Goal: Transaction & Acquisition: Book appointment/travel/reservation

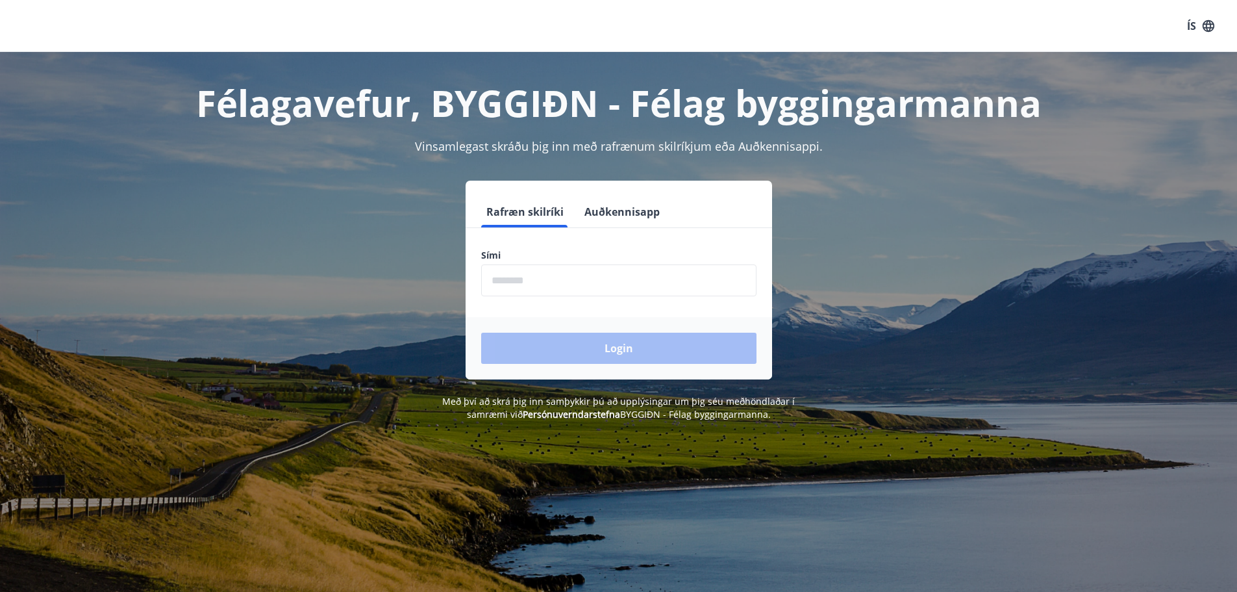
click at [545, 279] on input "phone" at bounding box center [618, 280] width 275 height 32
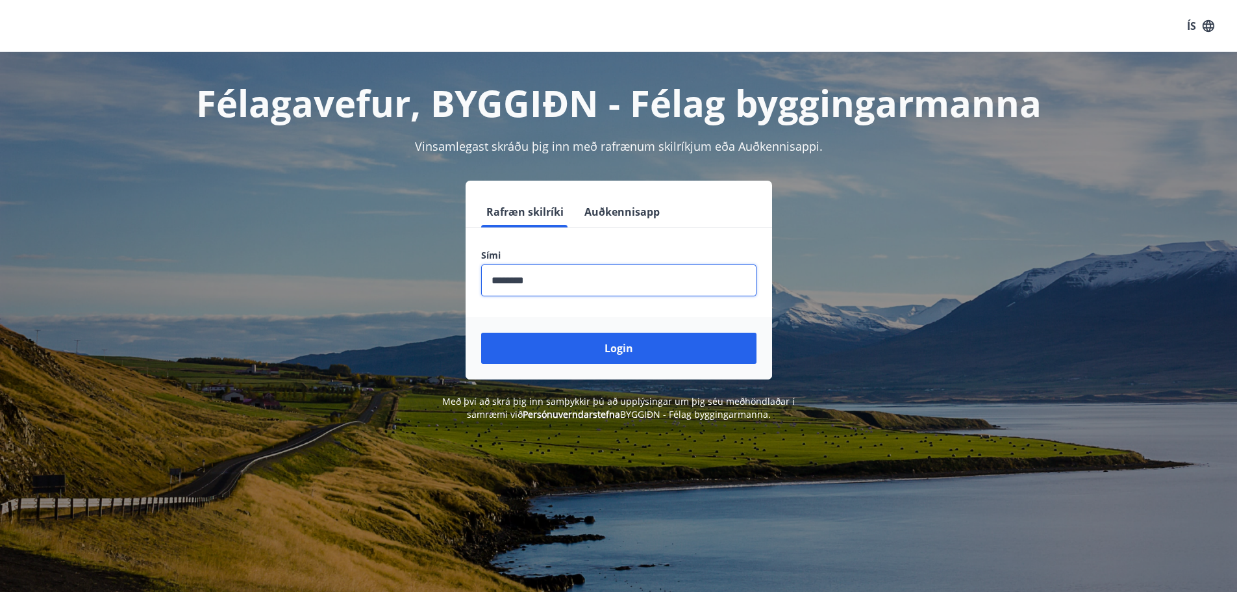
type input "********"
click at [481, 332] on button "Login" at bounding box center [618, 347] width 275 height 31
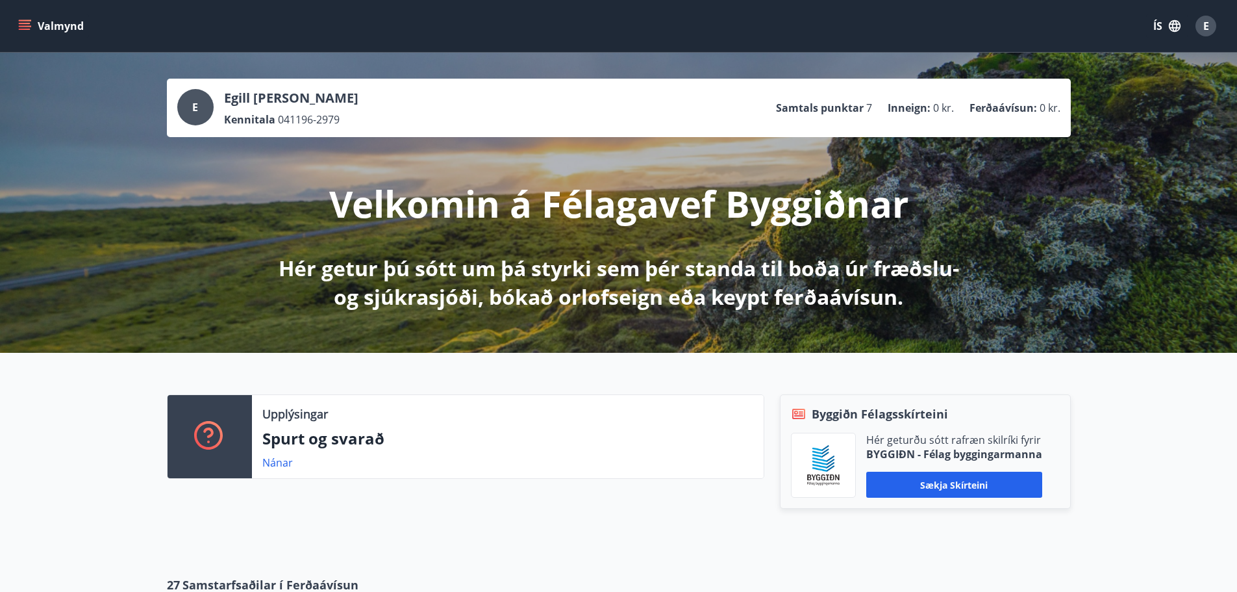
click at [28, 19] on icon "menu" at bounding box center [24, 25] width 13 height 13
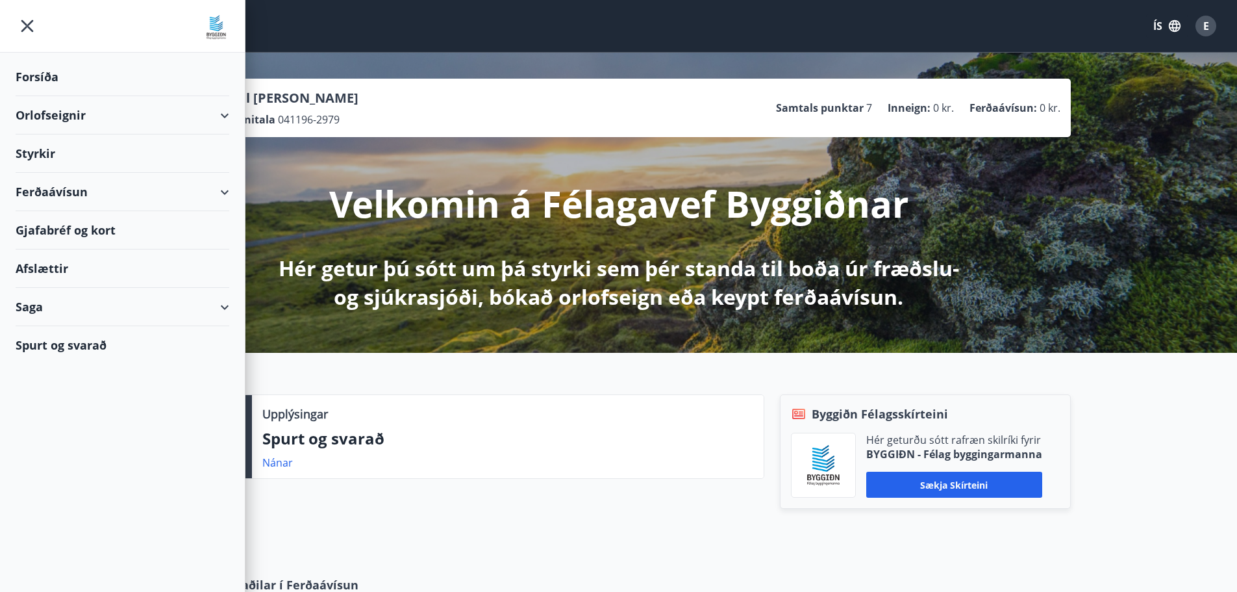
click at [114, 114] on div "Orlofseignir" at bounding box center [123, 115] width 214 height 38
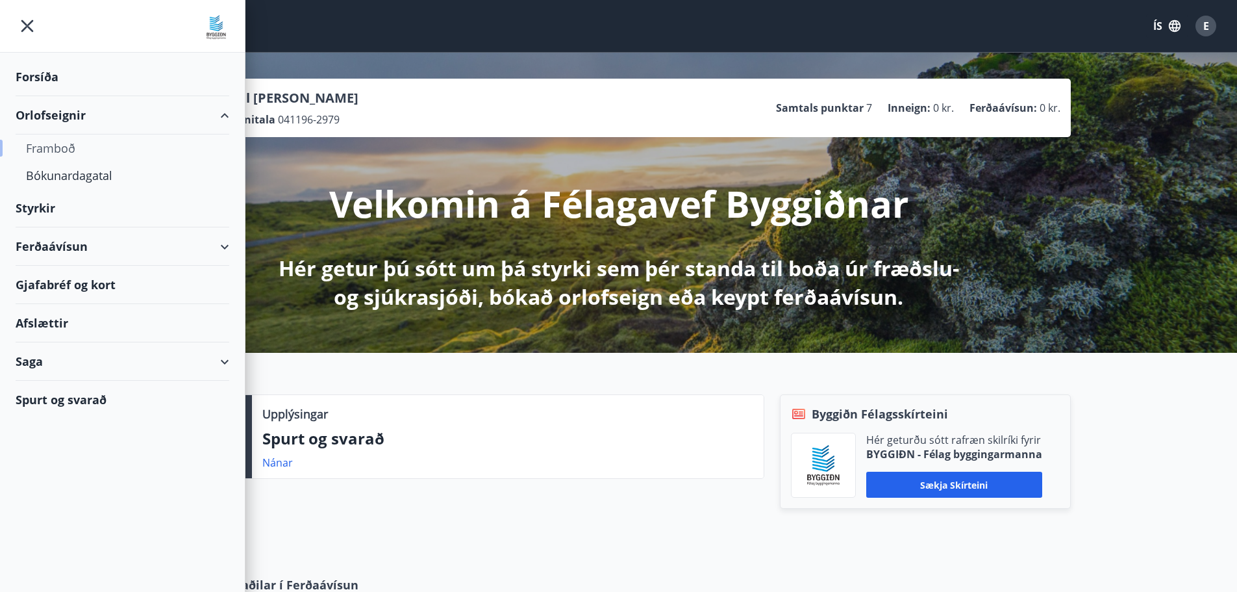
click at [62, 145] on div "Framboð" at bounding box center [122, 147] width 193 height 27
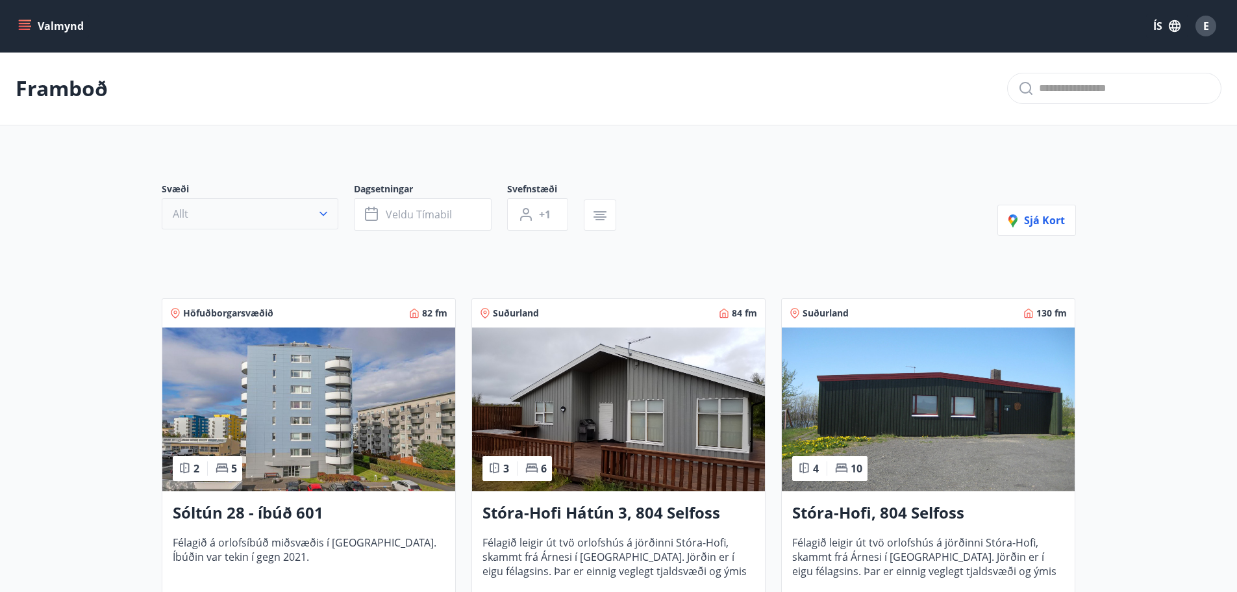
click at [258, 207] on button "Allt" at bounding box center [250, 213] width 177 height 31
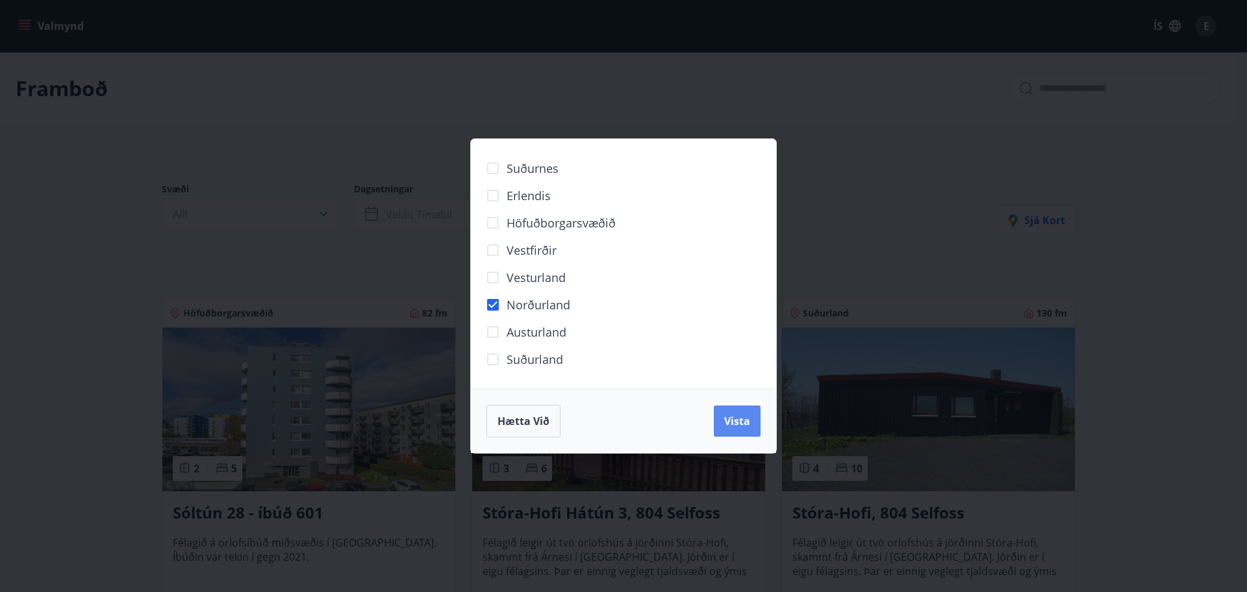
click at [753, 420] on button "Vista" at bounding box center [737, 420] width 47 height 31
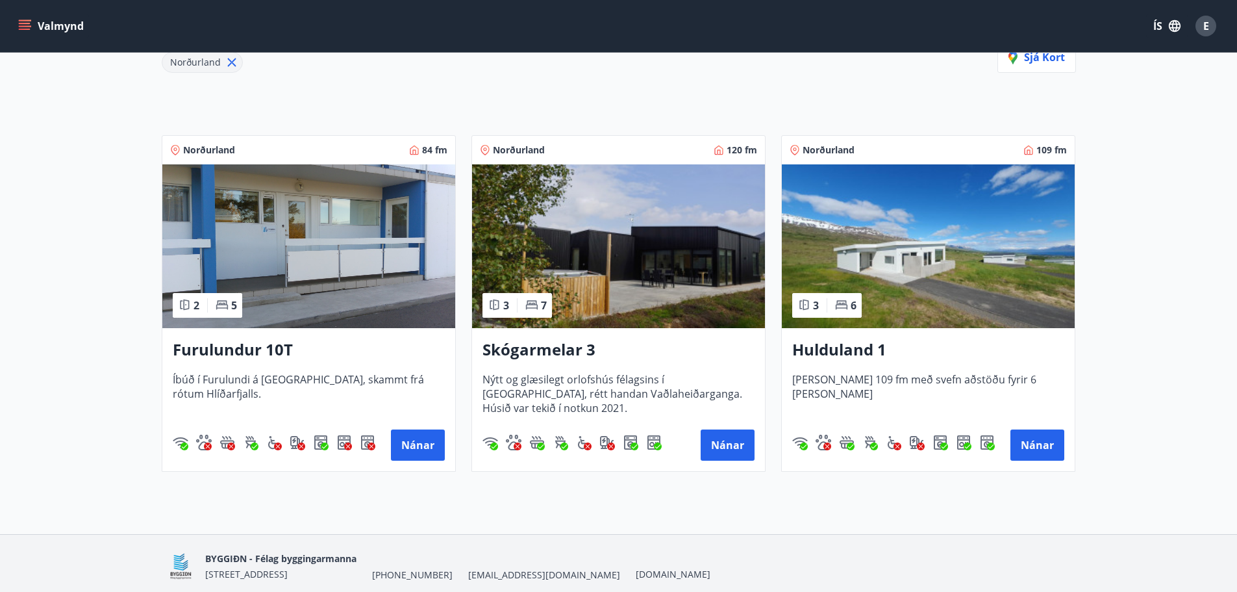
scroll to position [195, 0]
click at [433, 442] on button "Nánar" at bounding box center [418, 444] width 54 height 31
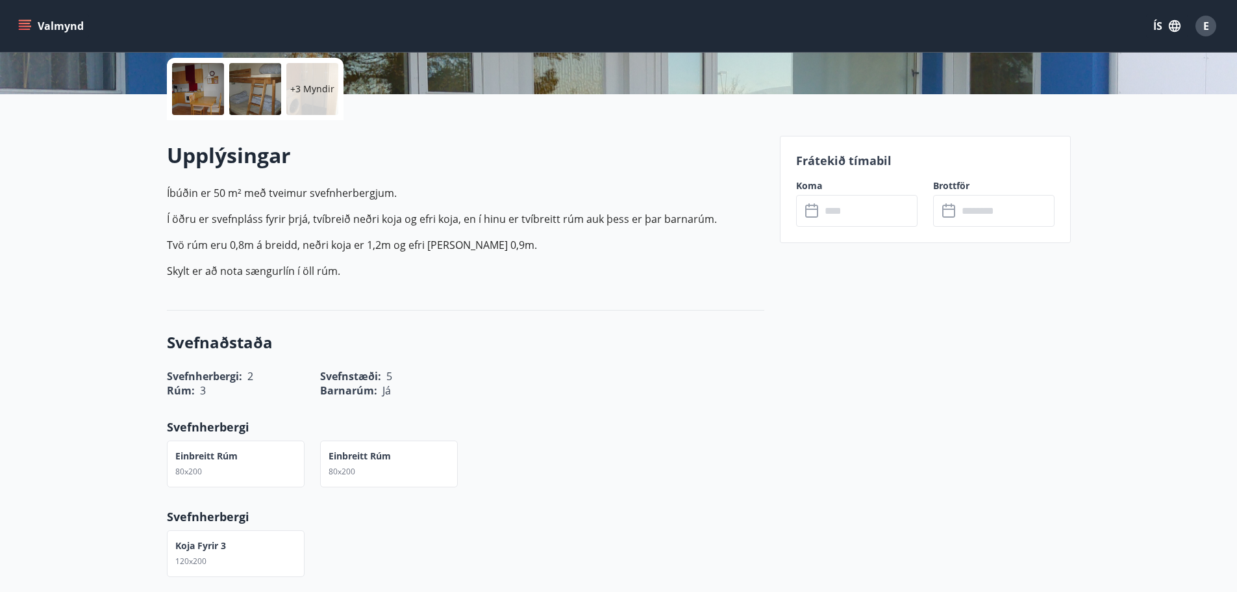
scroll to position [325, 0]
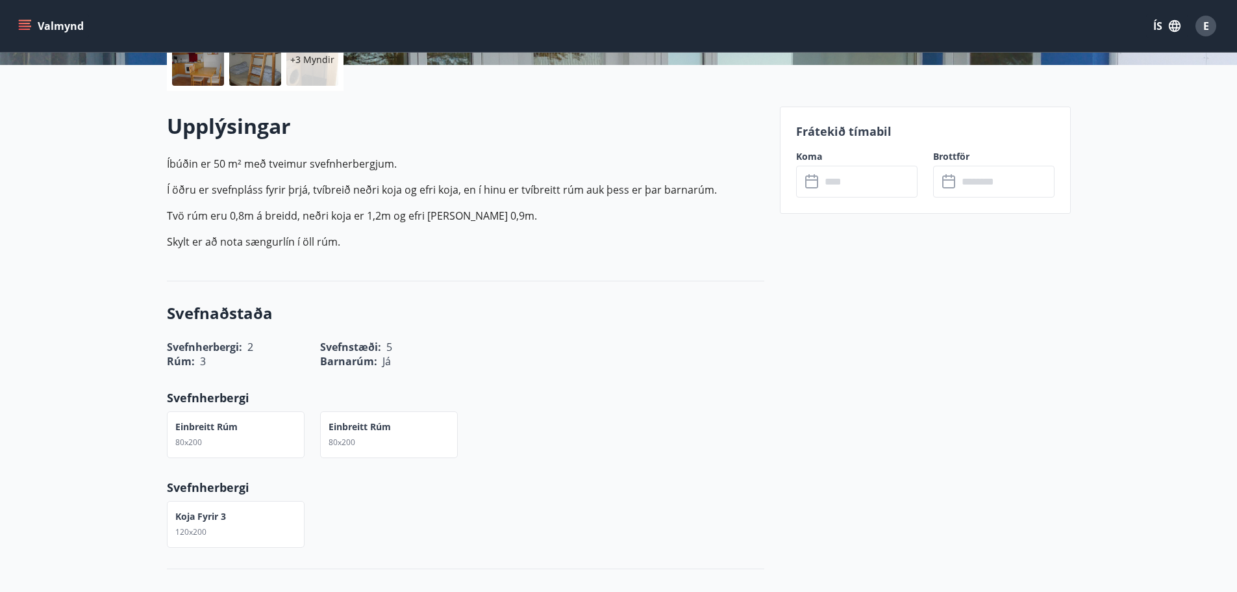
click at [858, 171] on input "text" at bounding box center [869, 182] width 97 height 32
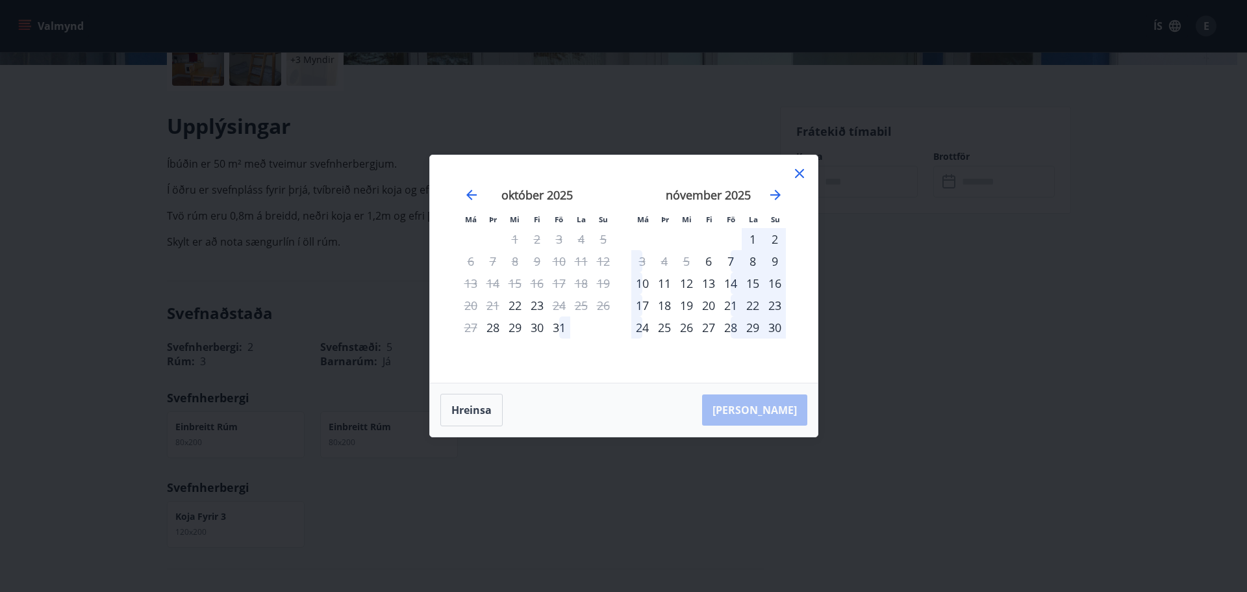
click at [555, 328] on div "31" at bounding box center [559, 327] width 22 height 22
click at [668, 261] on div "4" at bounding box center [664, 261] width 22 height 22
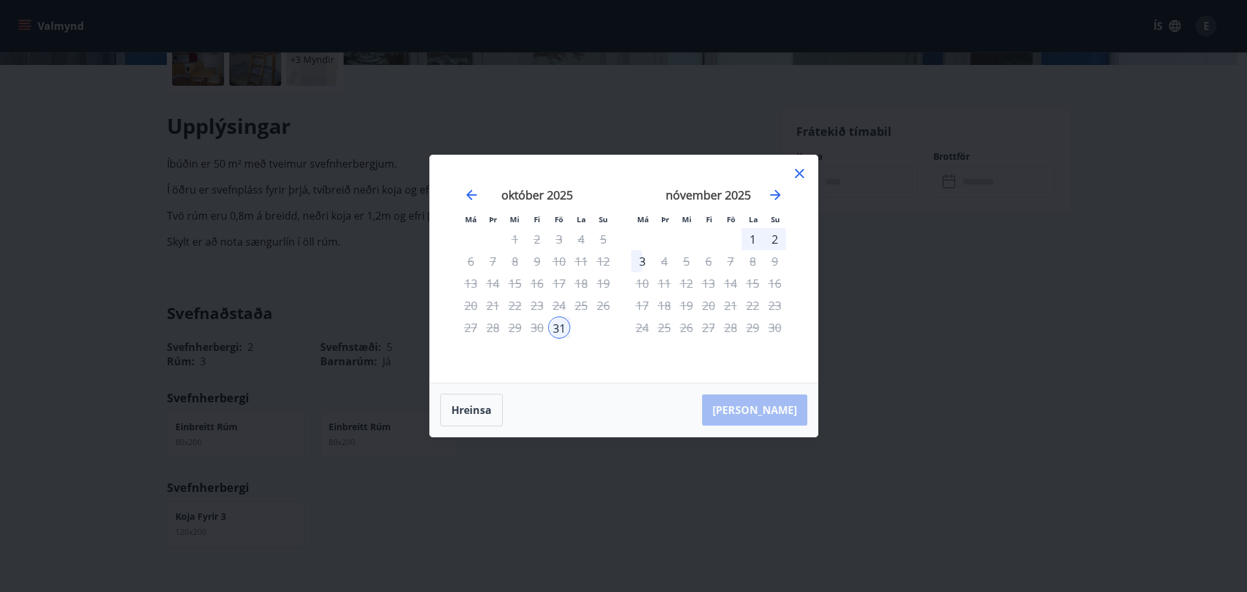
click at [668, 261] on div "4" at bounding box center [664, 261] width 22 height 22
click at [664, 262] on div "4" at bounding box center [664, 261] width 22 height 22
click at [637, 262] on div "3" at bounding box center [642, 261] width 22 height 22
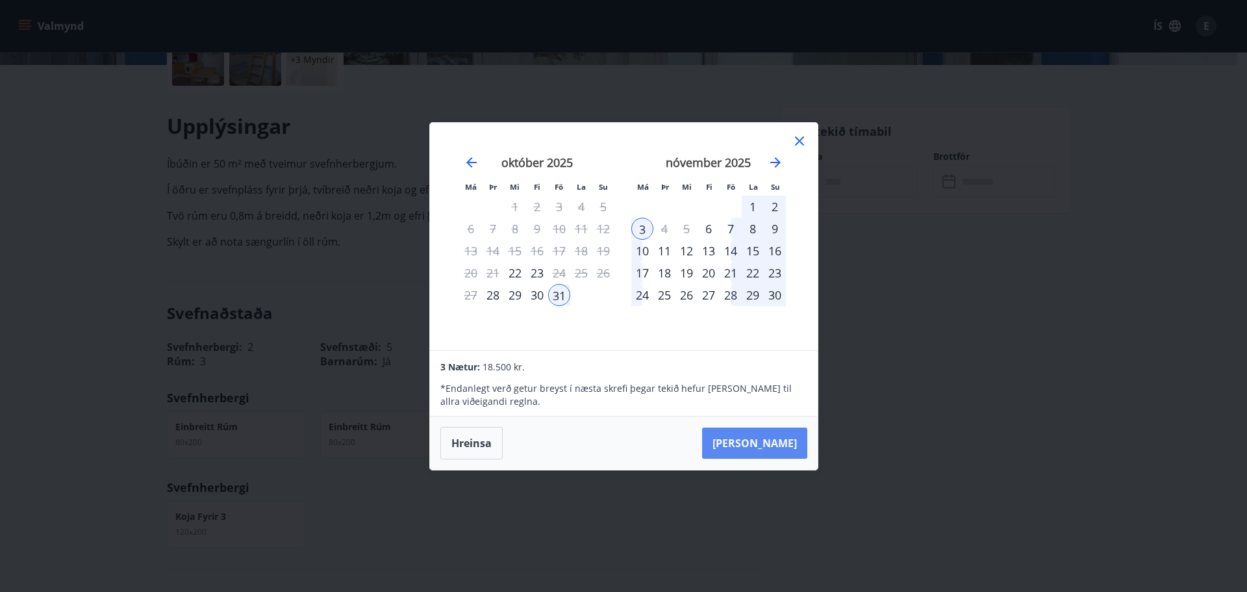
click at [764, 447] on button "Taka Frá" at bounding box center [754, 442] width 105 height 31
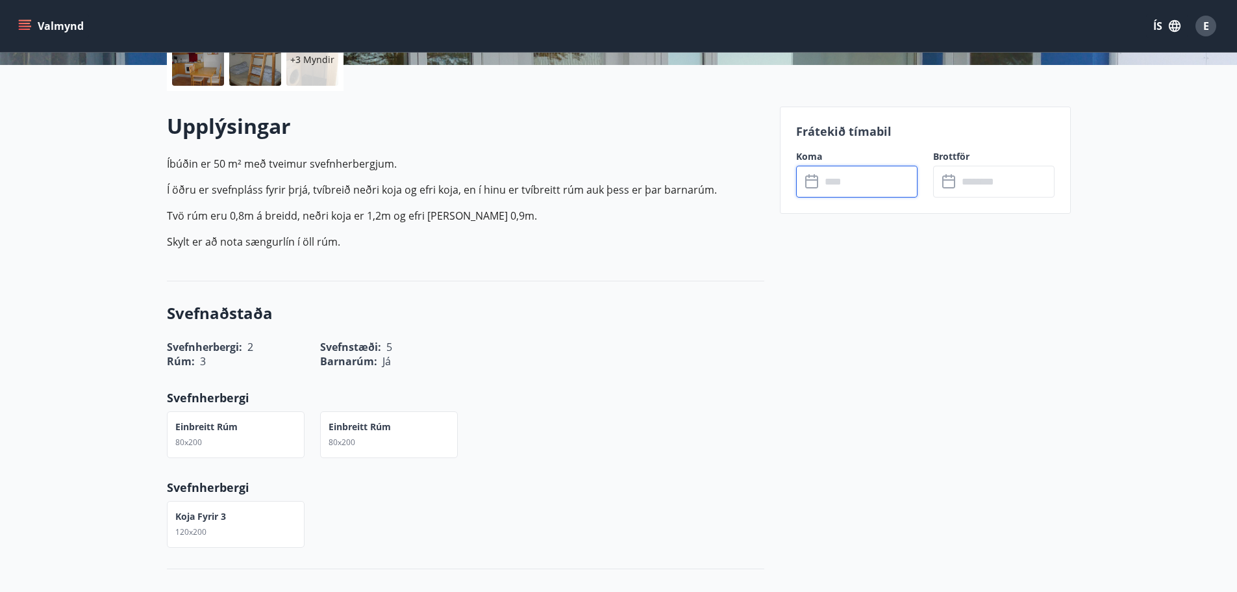
type input "******"
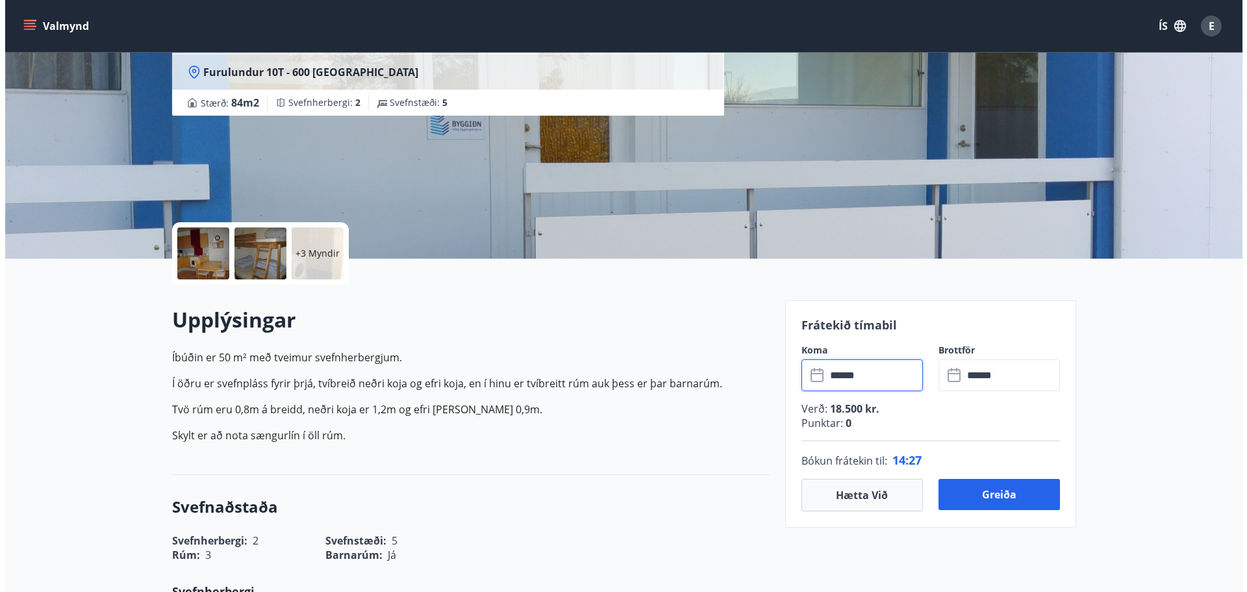
scroll to position [130, 0]
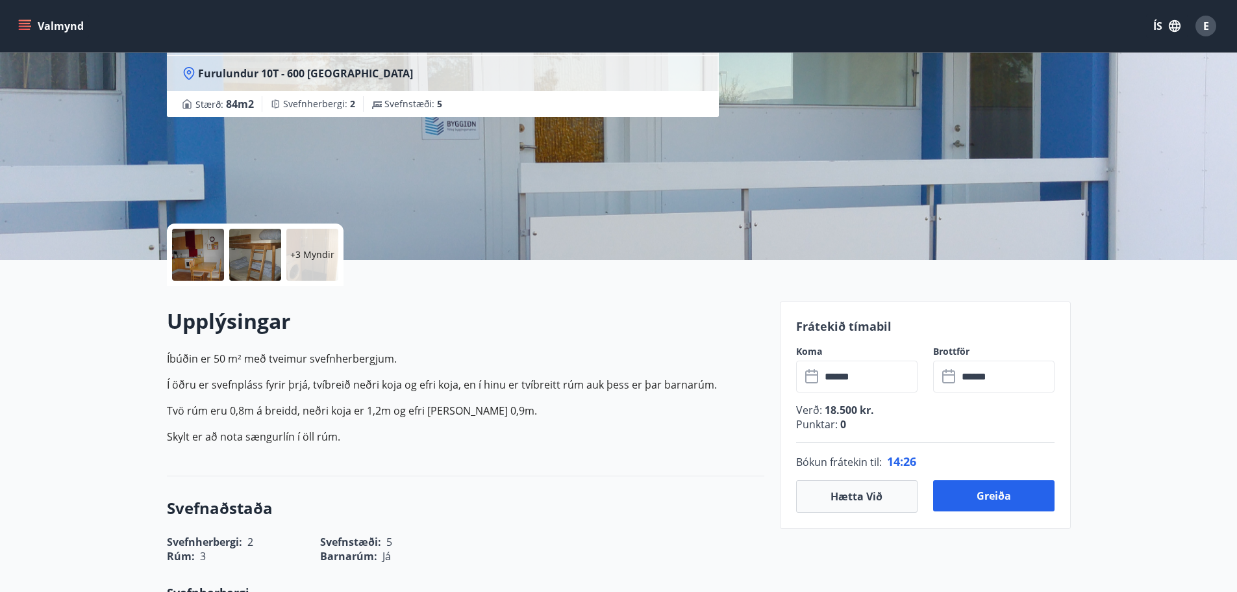
click at [185, 255] on div at bounding box center [198, 255] width 52 height 52
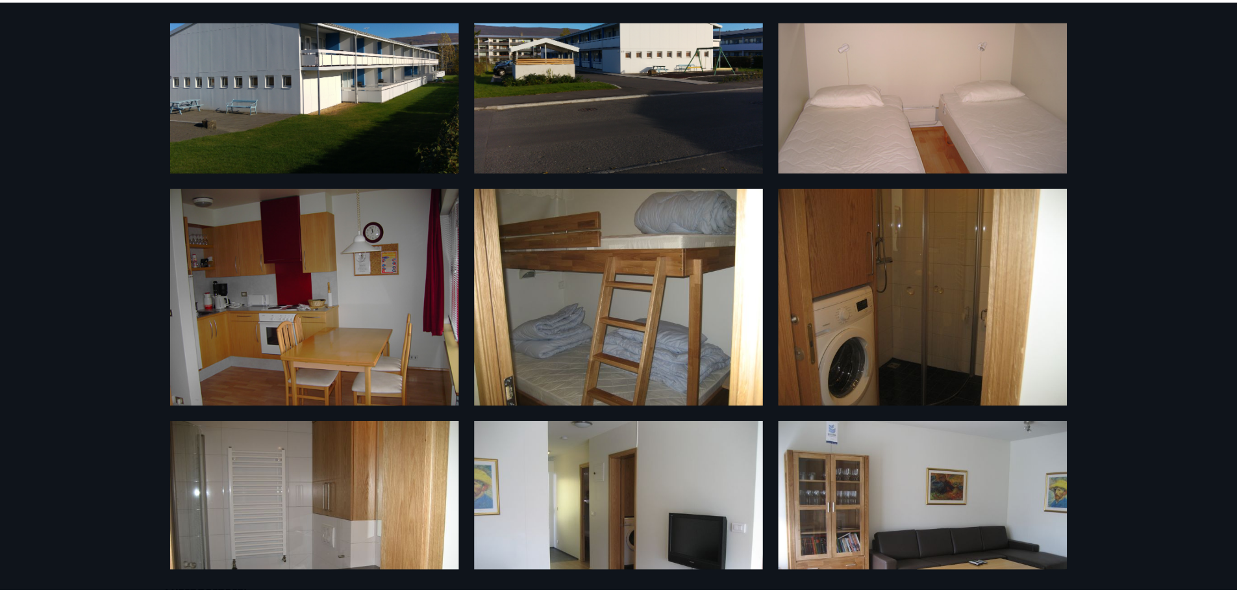
scroll to position [0, 0]
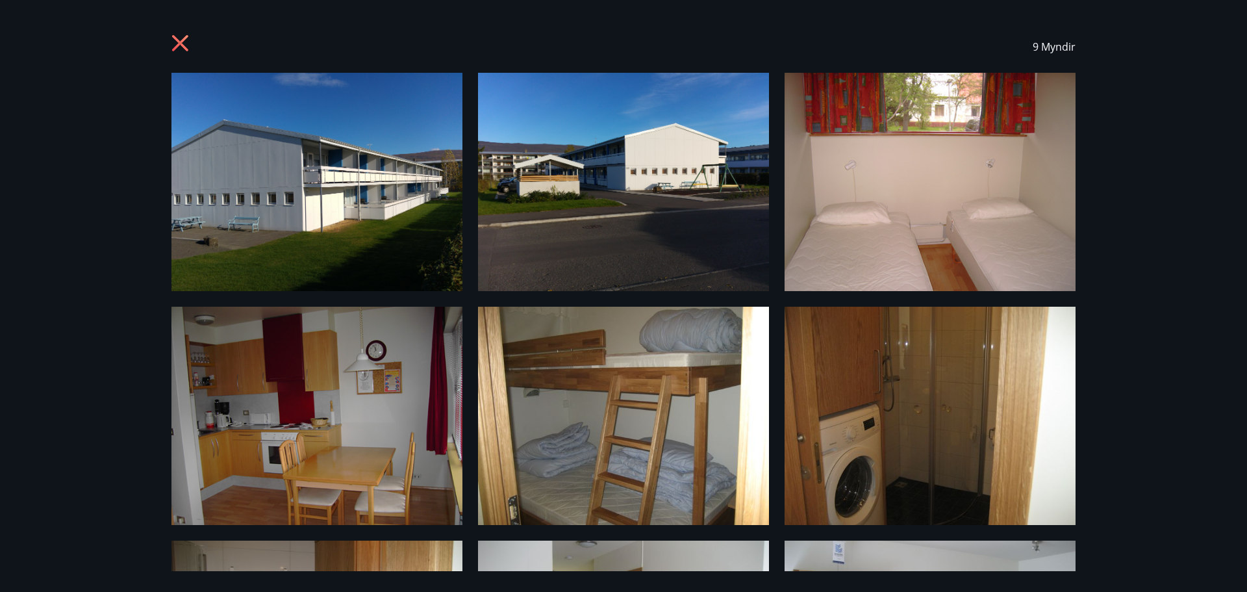
click at [182, 44] on icon at bounding box center [181, 44] width 21 height 21
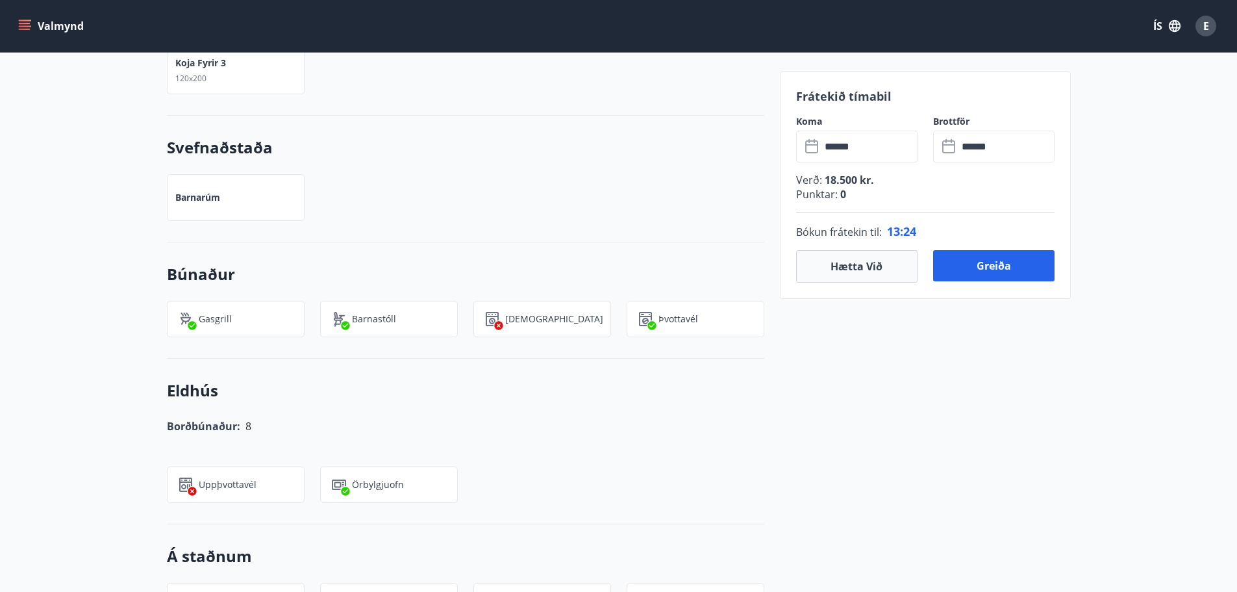
scroll to position [779, 0]
click at [1012, 267] on button "Greiða" at bounding box center [993, 265] width 121 height 31
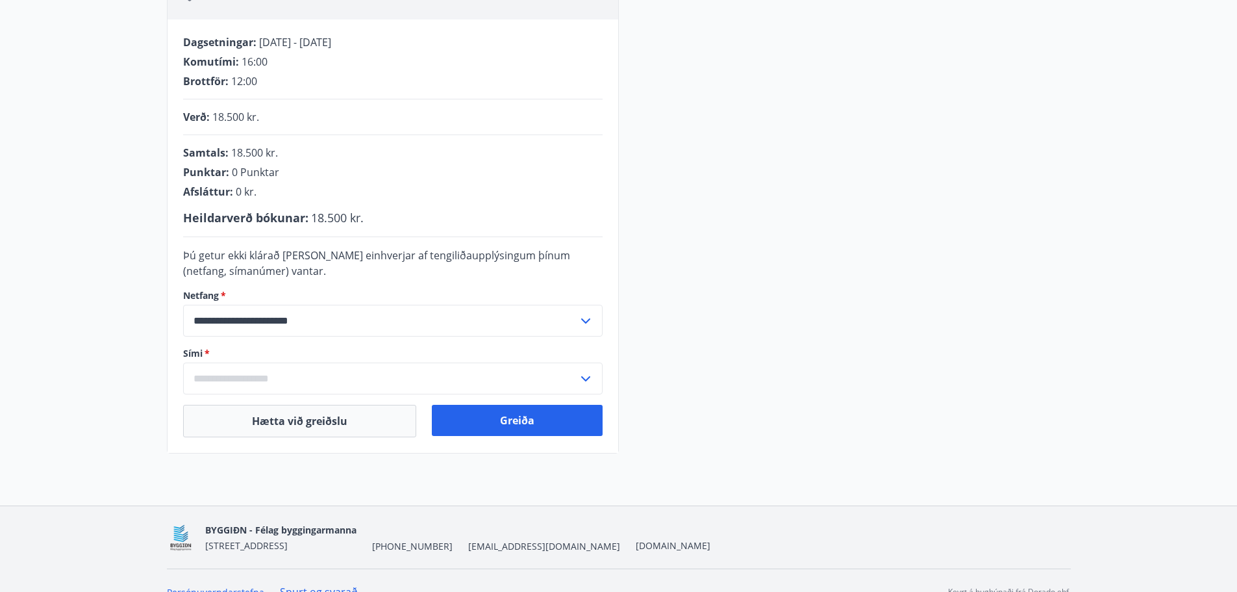
scroll to position [268, 0]
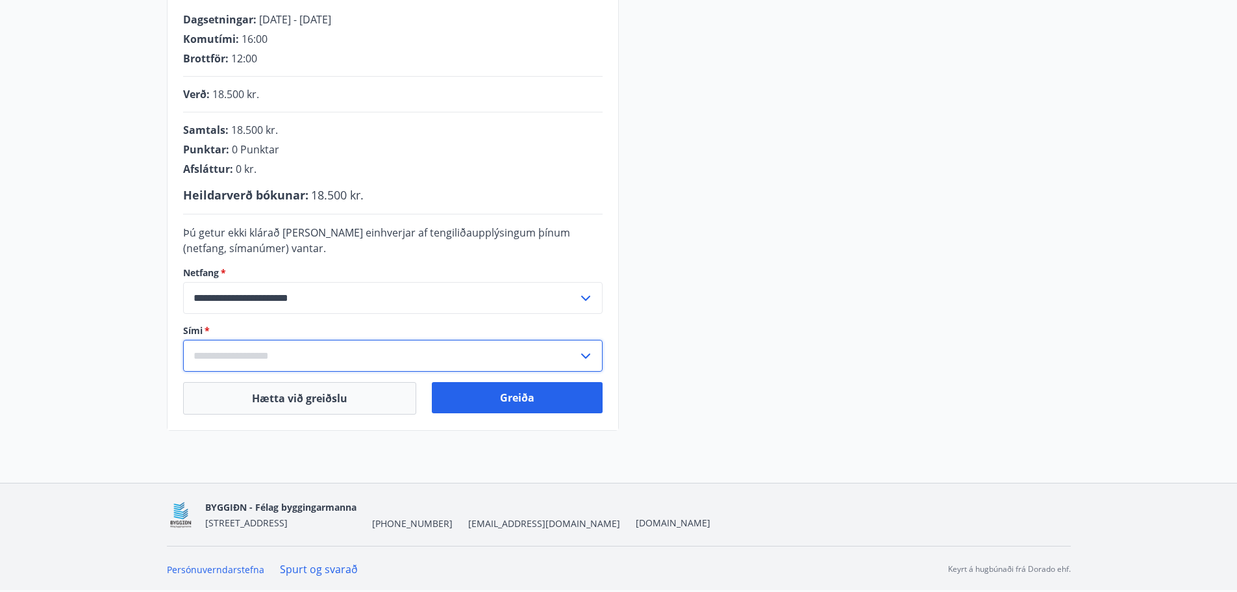
click at [232, 355] on input "text" at bounding box center [380, 356] width 395 height 32
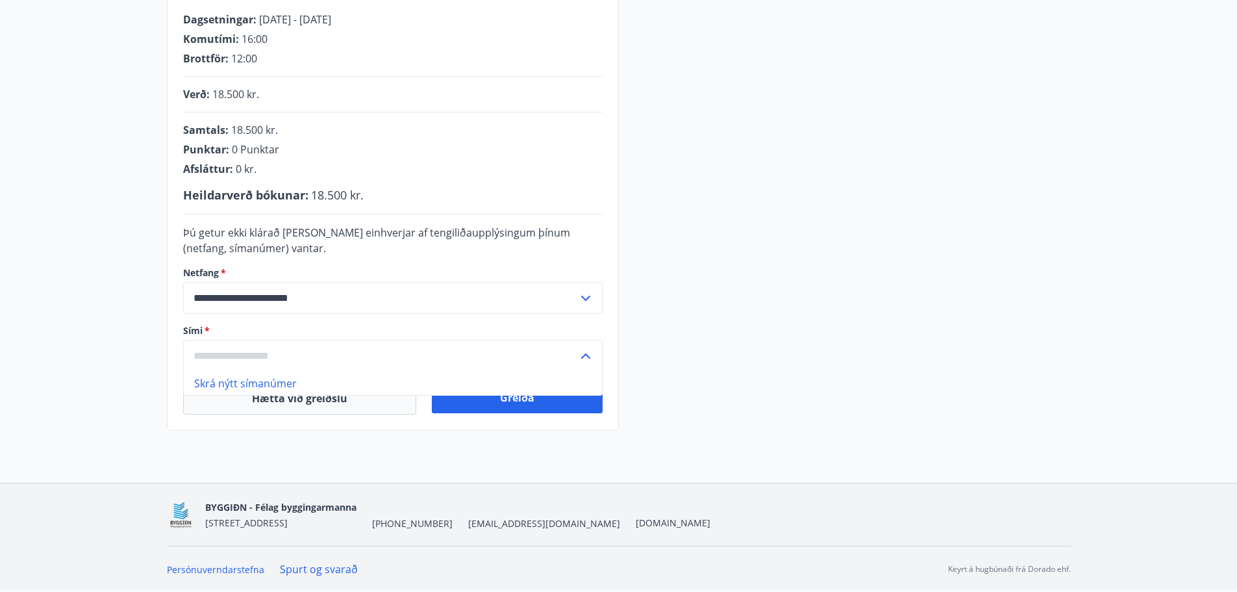
click at [264, 385] on li "Skrá nýtt símanúmer" at bounding box center [393, 382] width 418 height 23
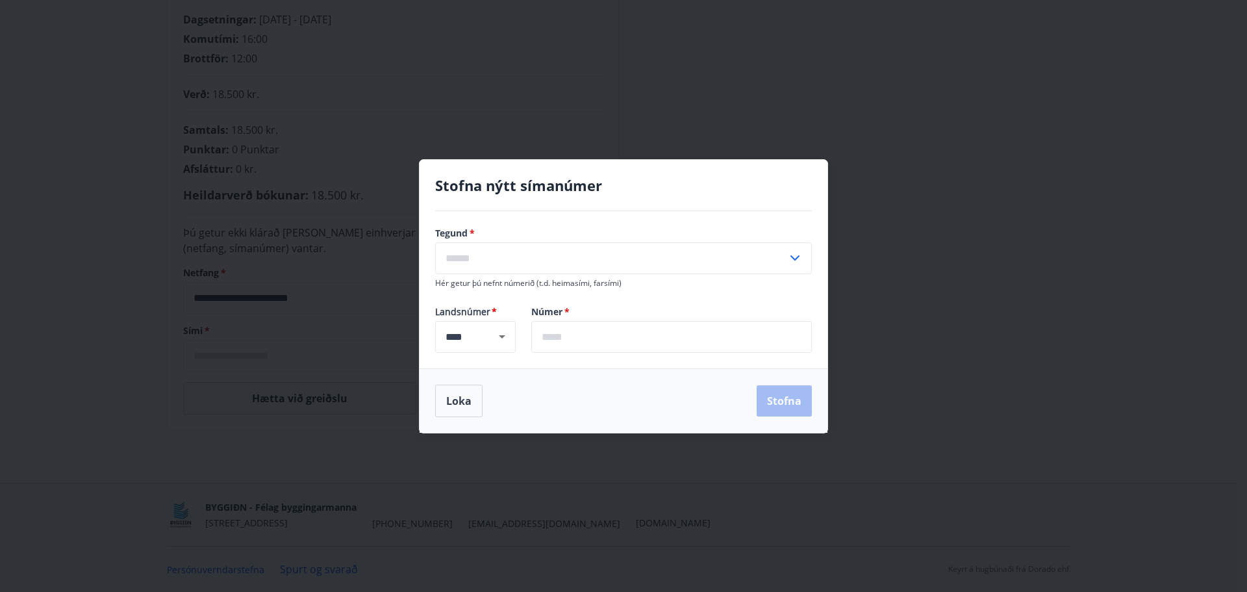
click at [487, 258] on input "text" at bounding box center [611, 258] width 352 height 32
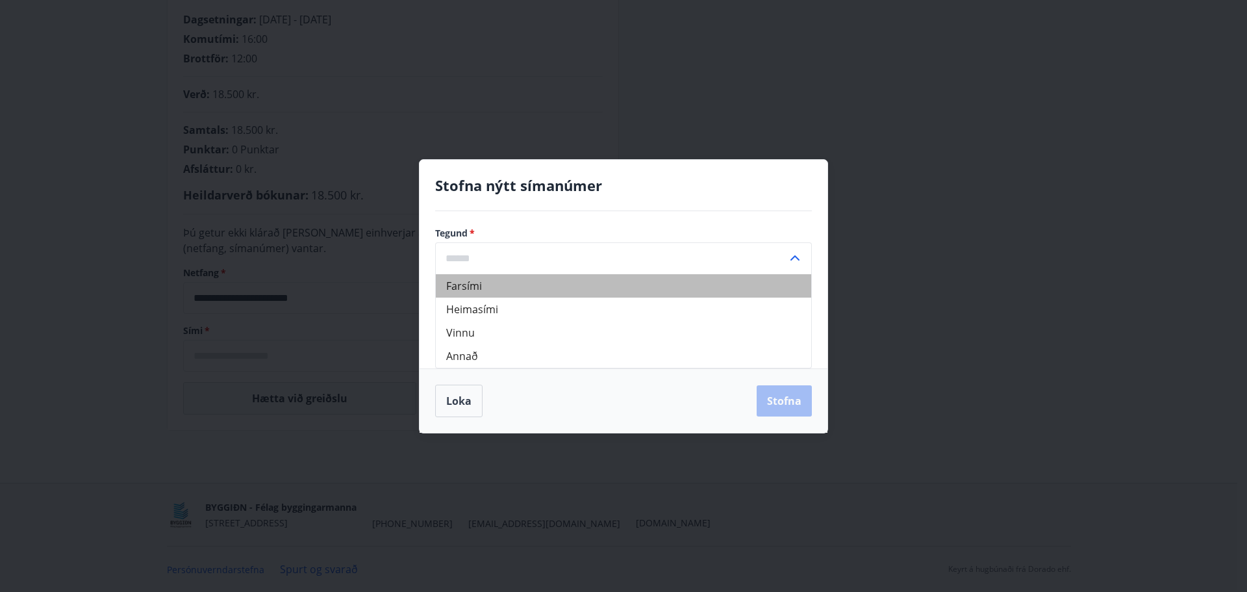
click at [487, 285] on li "Farsími" at bounding box center [623, 285] width 375 height 23
type input "*******"
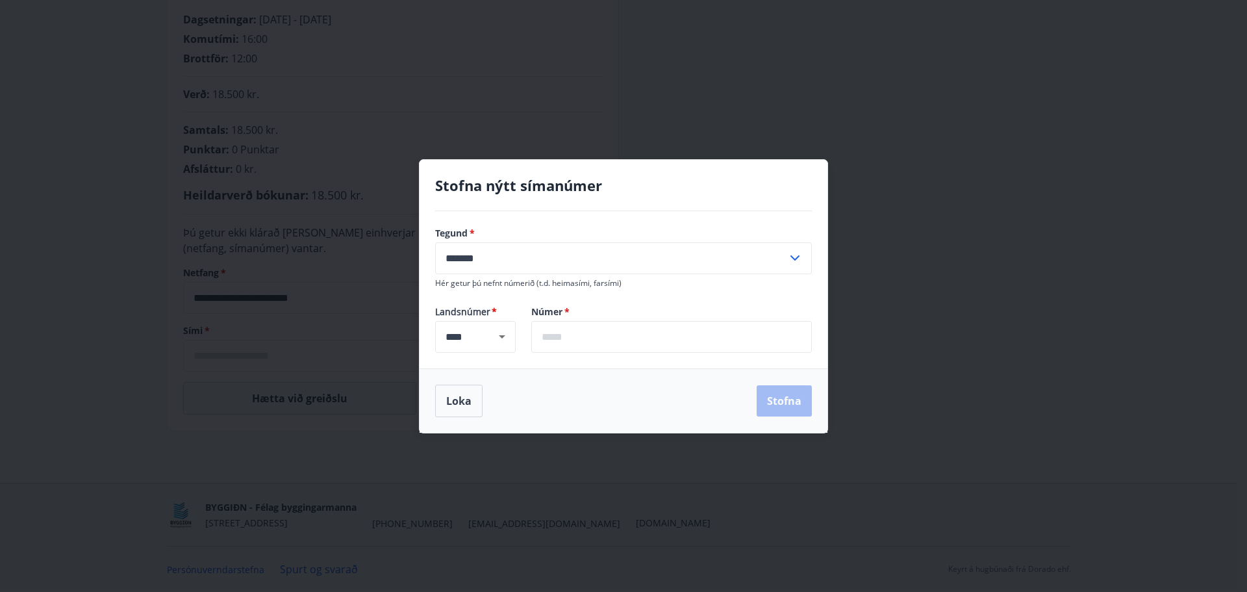
click at [561, 340] on input "text" at bounding box center [671, 337] width 281 height 32
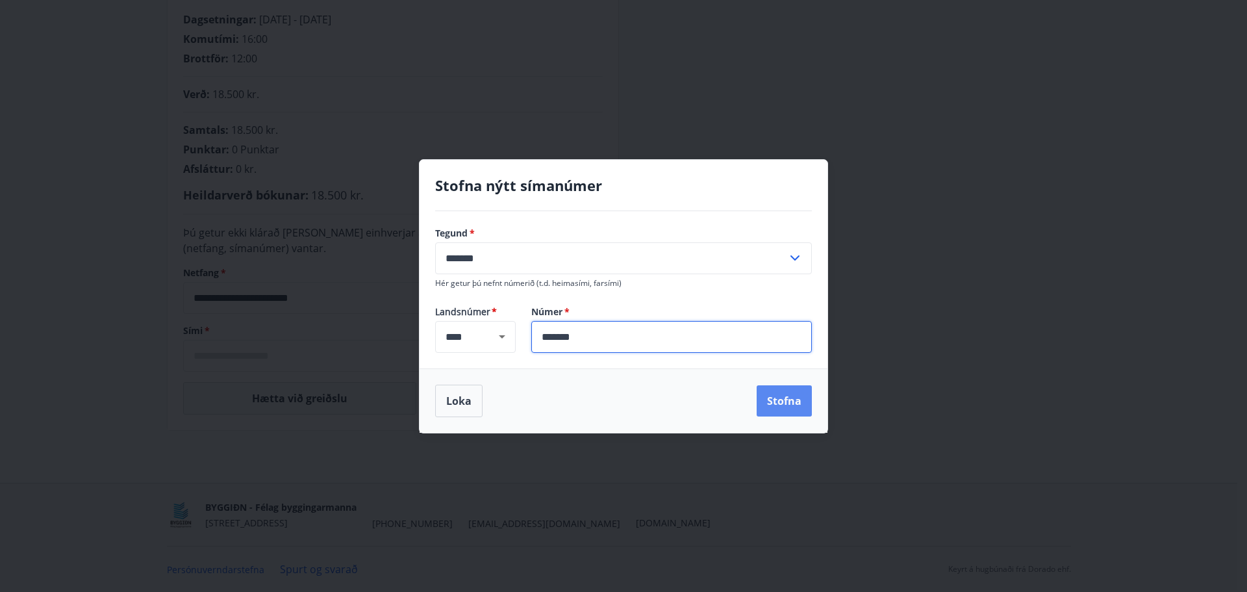
type input "*******"
click at [782, 402] on button "Stofna" at bounding box center [783, 400] width 55 height 31
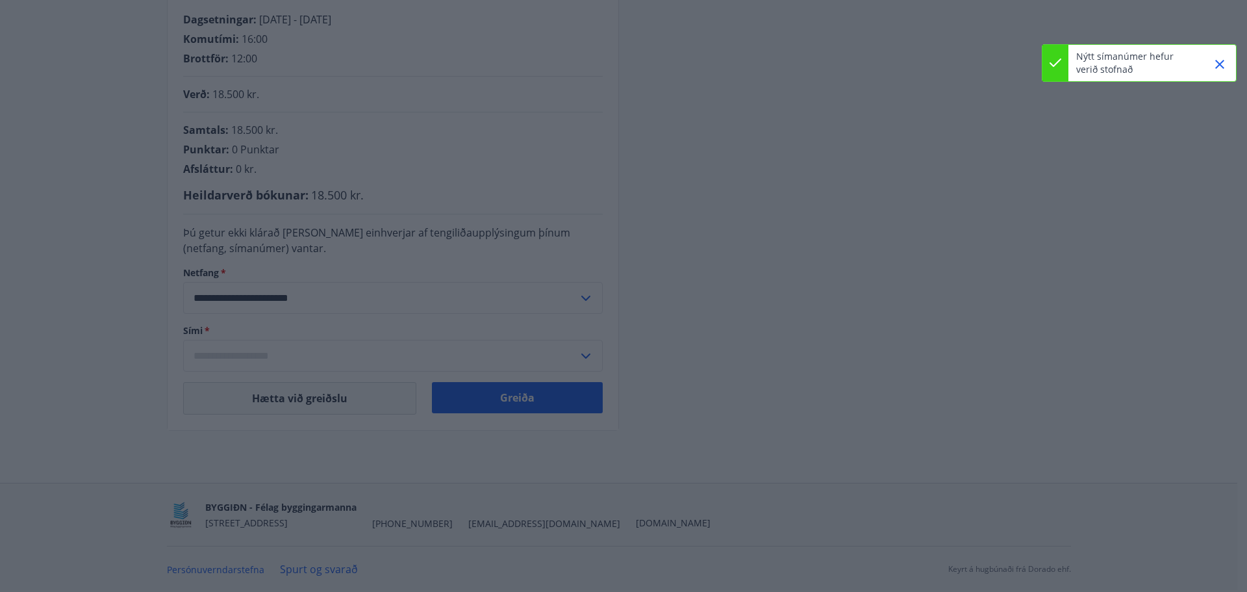
type input "**********"
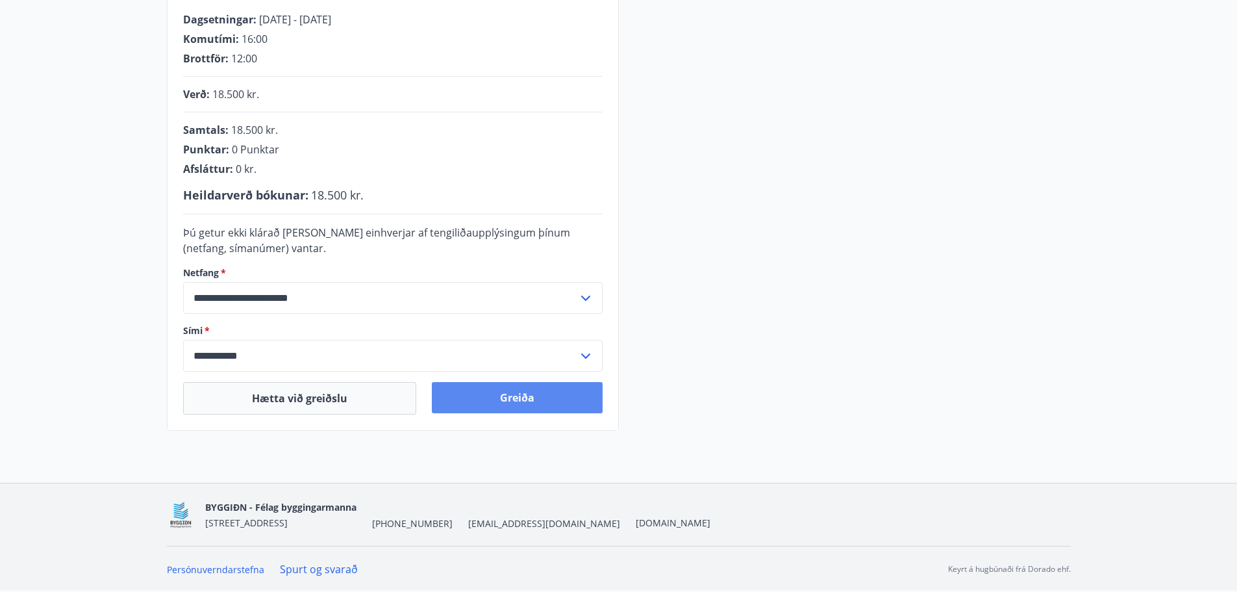
click at [519, 400] on button "Greiða" at bounding box center [517, 397] width 171 height 31
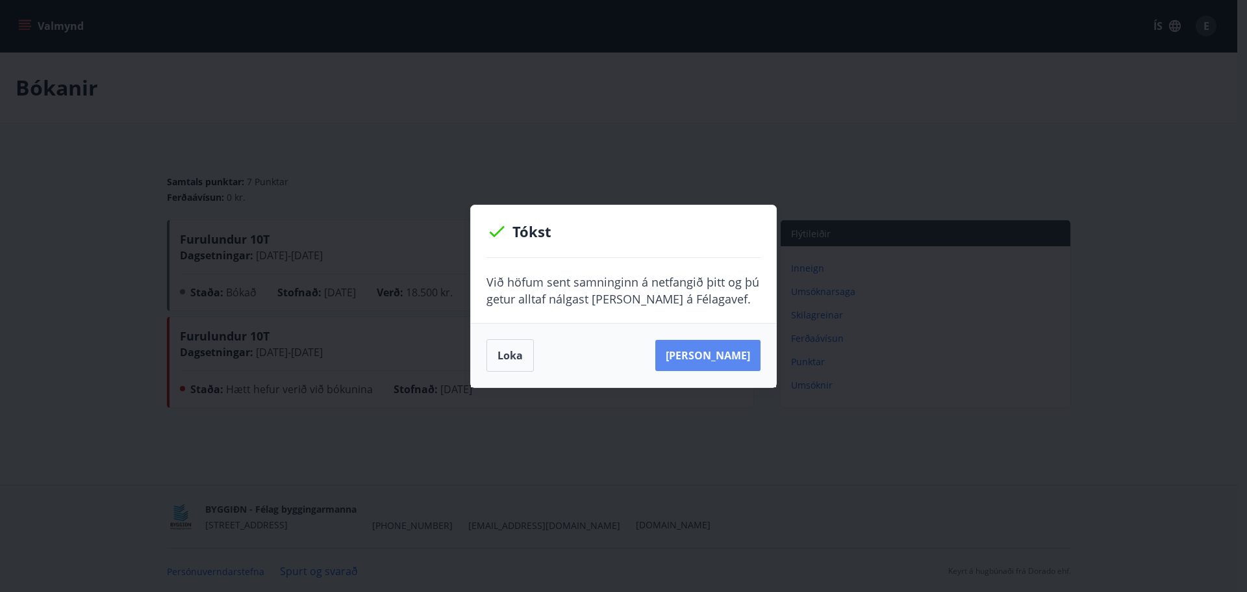
click at [724, 355] on button "[PERSON_NAME]" at bounding box center [707, 355] width 105 height 31
click at [518, 356] on button "Loka" at bounding box center [509, 355] width 47 height 32
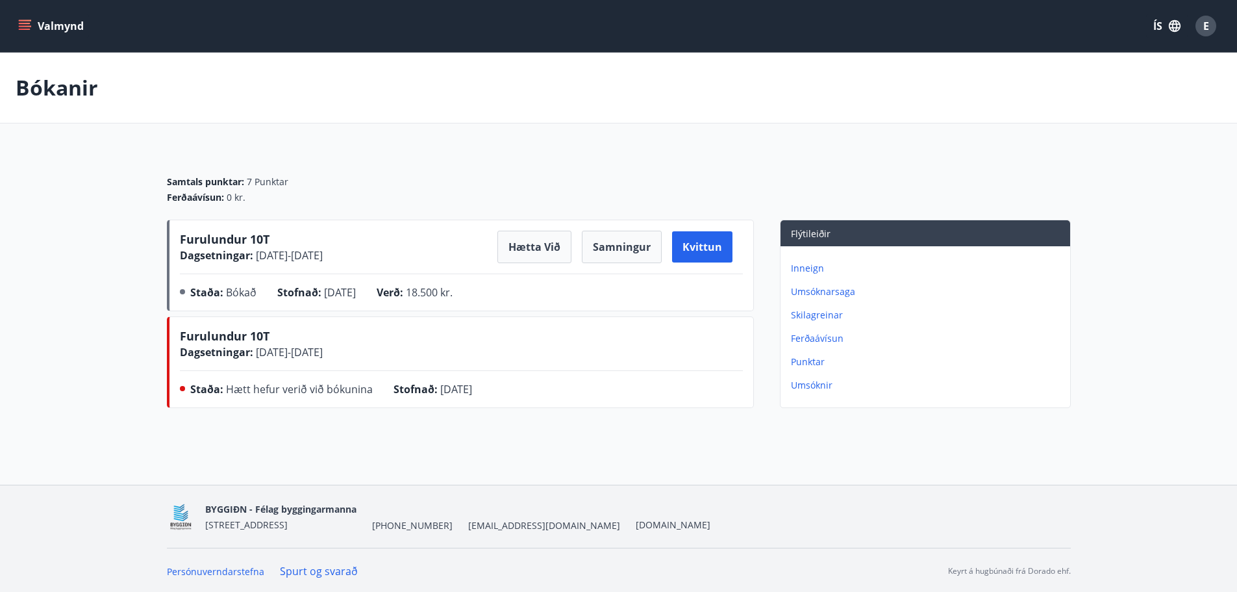
click at [1214, 19] on div "E" at bounding box center [1205, 26] width 21 height 21
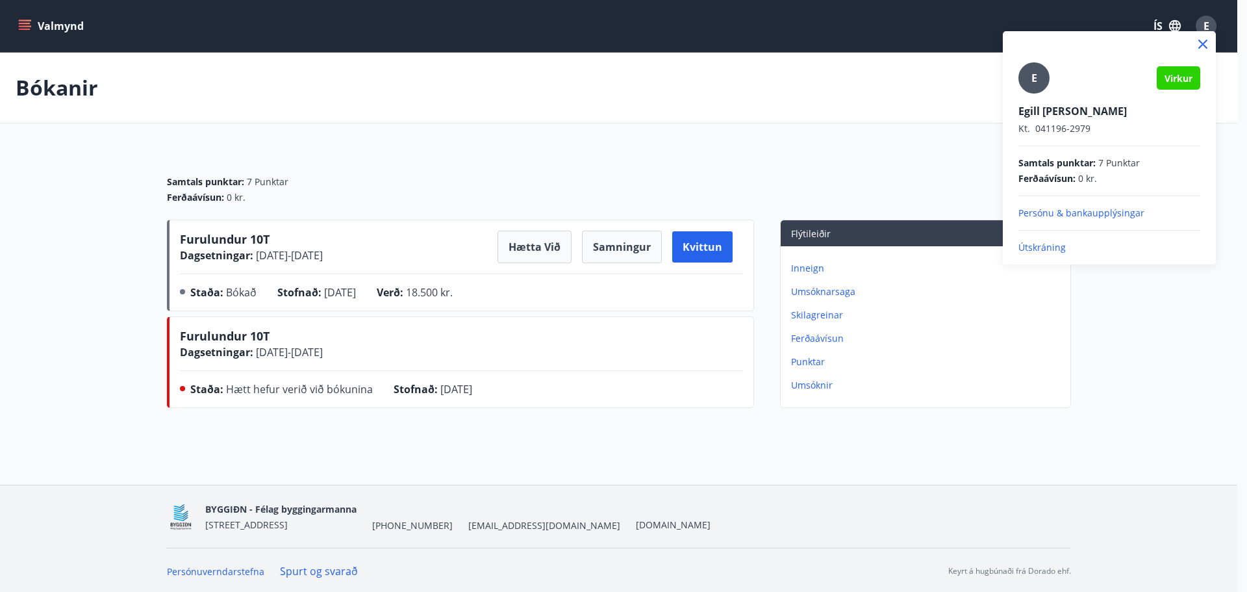
click at [1047, 245] on p "Útskráning" at bounding box center [1109, 247] width 182 height 13
